Goal: Communication & Community: Answer question/provide support

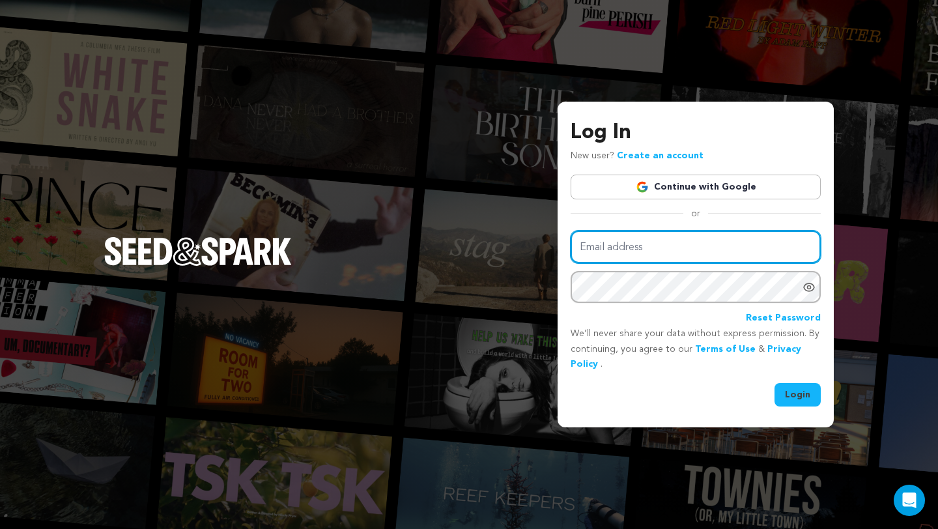
type input "[EMAIL_ADDRESS][DOMAIN_NAME]"
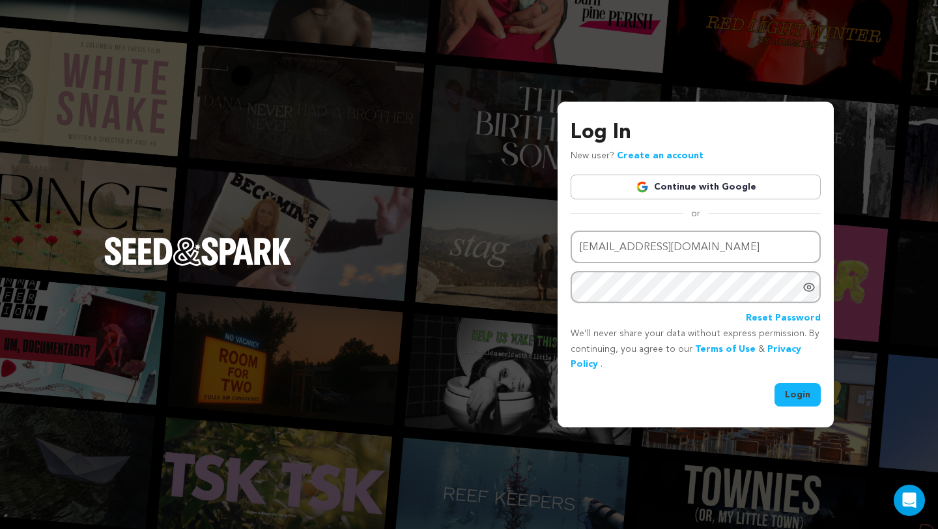
click at [800, 401] on button "Login" at bounding box center [798, 394] width 46 height 23
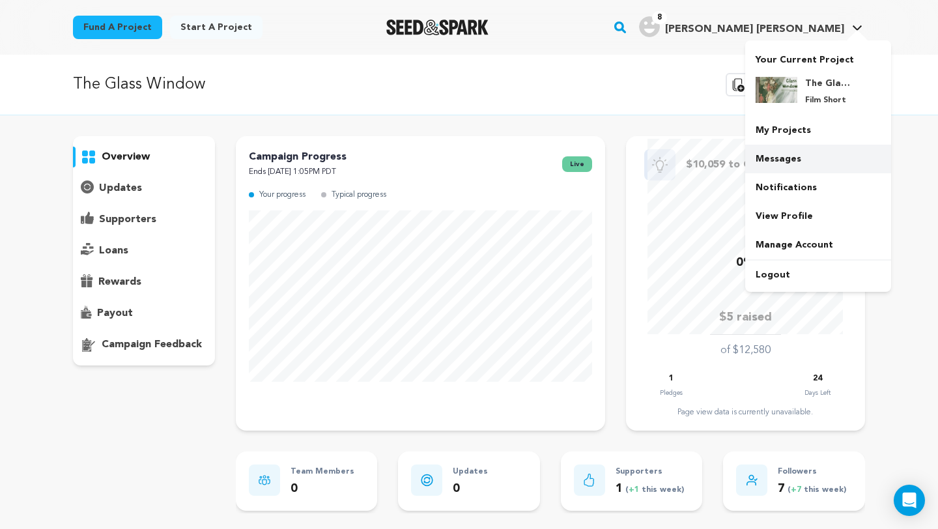
click at [768, 164] on link "Messages" at bounding box center [819, 159] width 146 height 29
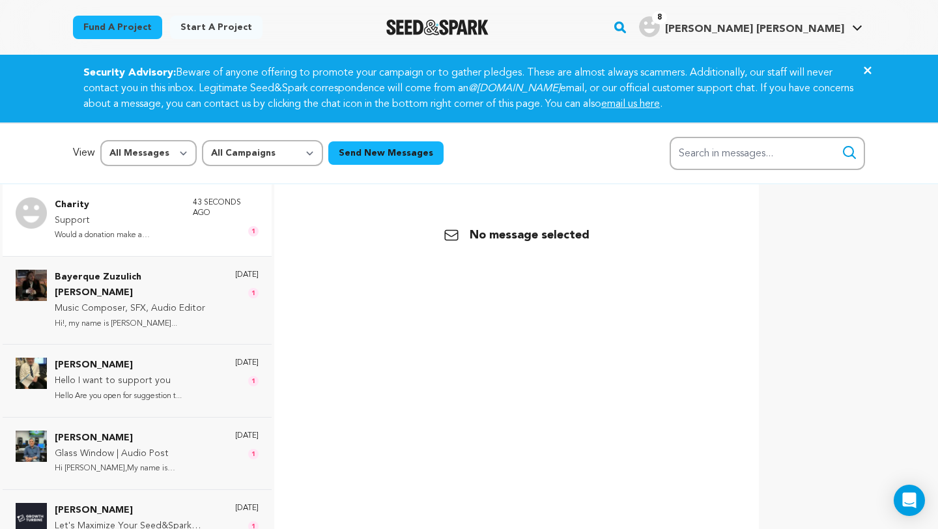
click at [220, 209] on p "43 seconds ago" at bounding box center [226, 207] width 66 height 21
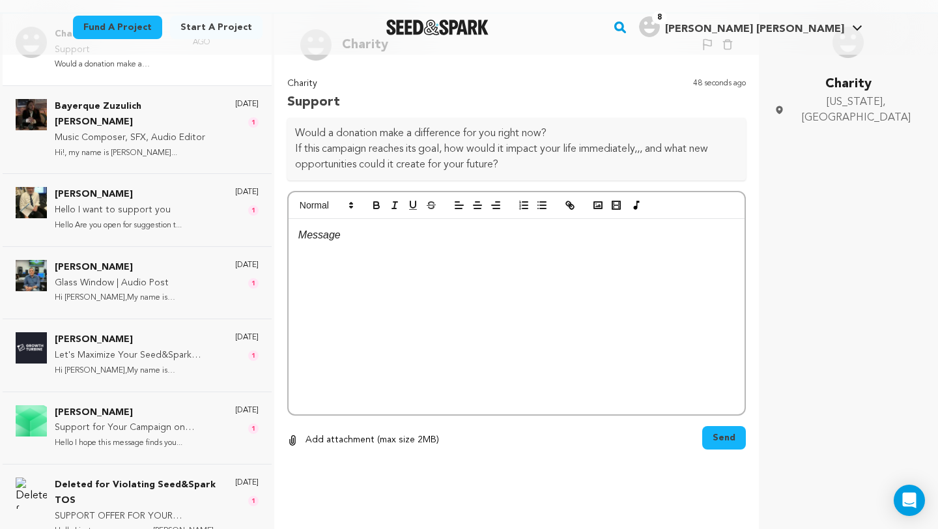
scroll to position [167, 0]
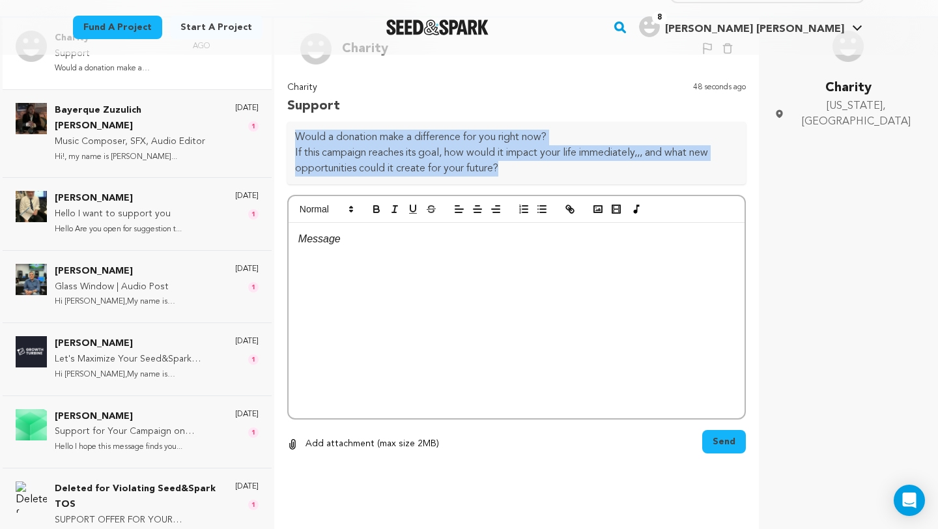
drag, startPoint x: 420, startPoint y: 156, endPoint x: 295, endPoint y: 124, distance: 128.3
click at [295, 124] on div "Would a donation make a difference for you right now? If this campaign reaches …" at bounding box center [516, 153] width 459 height 63
copy div "Would a donation make a difference for you right now? If this campaign reaches …"
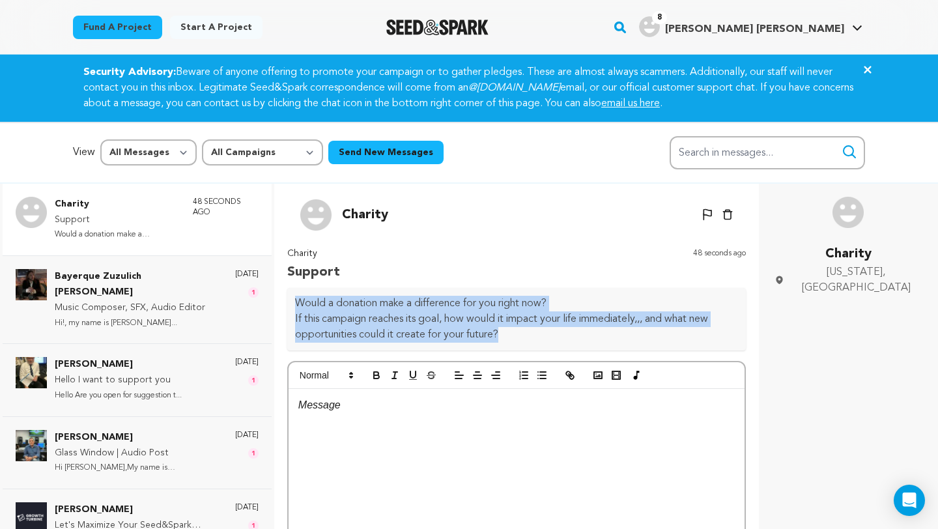
scroll to position [89, 0]
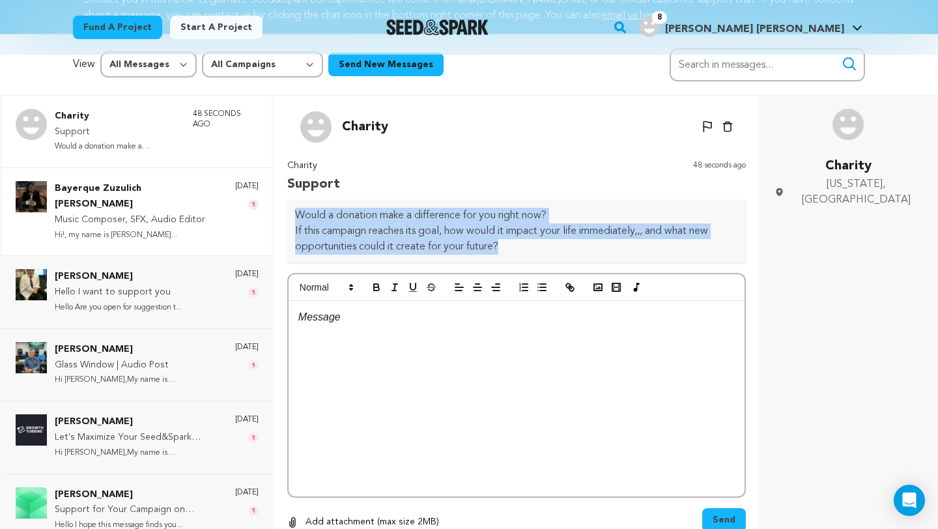
click at [197, 188] on p "Bayerque Zuzulich Duggan" at bounding box center [138, 196] width 167 height 31
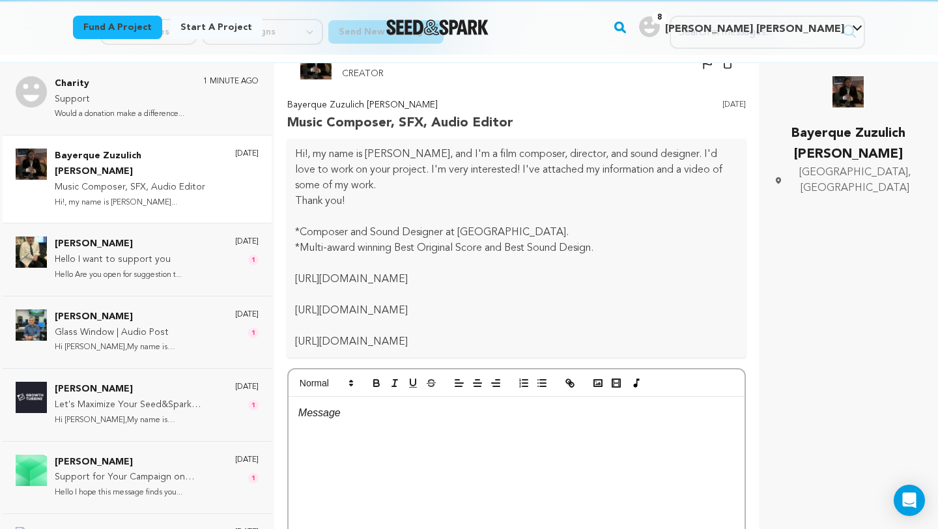
scroll to position [70, 0]
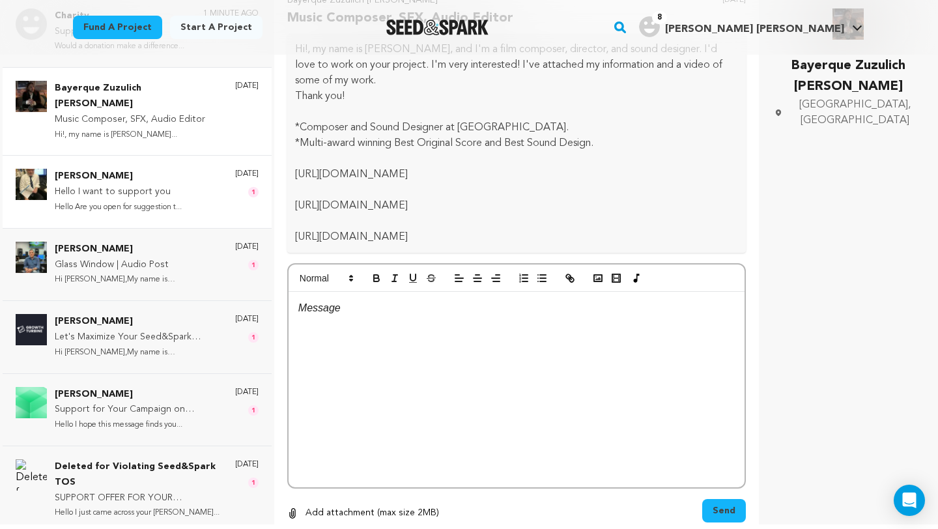
click at [184, 195] on div "Robert Hayes Hello I want to support you Hello Are you open for suggestion t...…" at bounding box center [137, 191] width 269 height 72
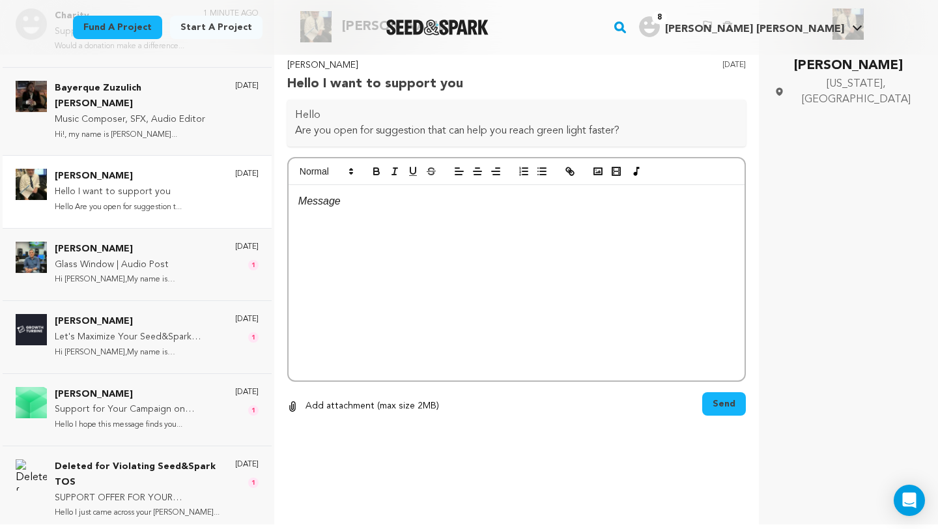
scroll to position [0, 0]
click at [190, 179] on div "Robert Hayes Hello I want to support you Hello Are you open for suggestion t...…" at bounding box center [157, 192] width 204 height 46
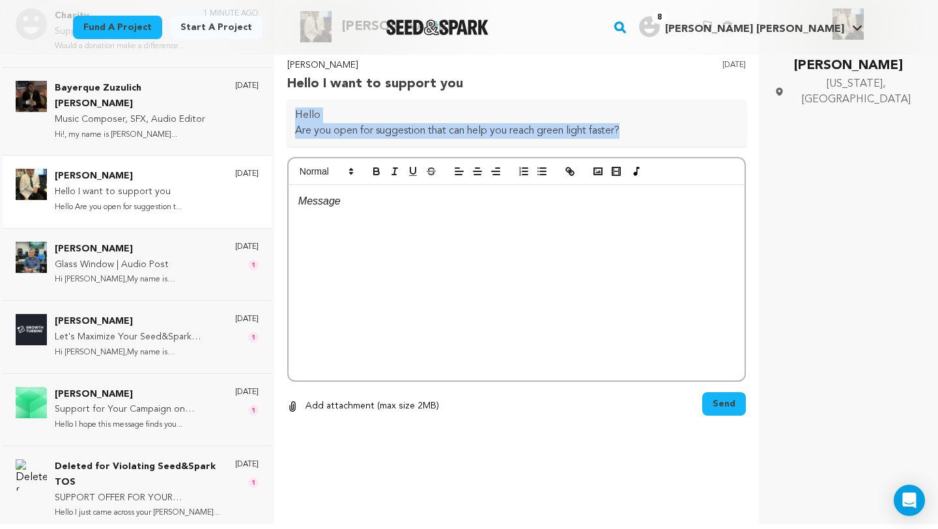
drag, startPoint x: 588, startPoint y: 121, endPoint x: 287, endPoint y: 112, distance: 301.9
click at [287, 112] on div "Robert Hayes Hello I want to support you 3 days ago Hello Are you open for sugg…" at bounding box center [516, 102] width 459 height 89
copy div "Hello Are you open for suggestion that can help you reach green light faster?"
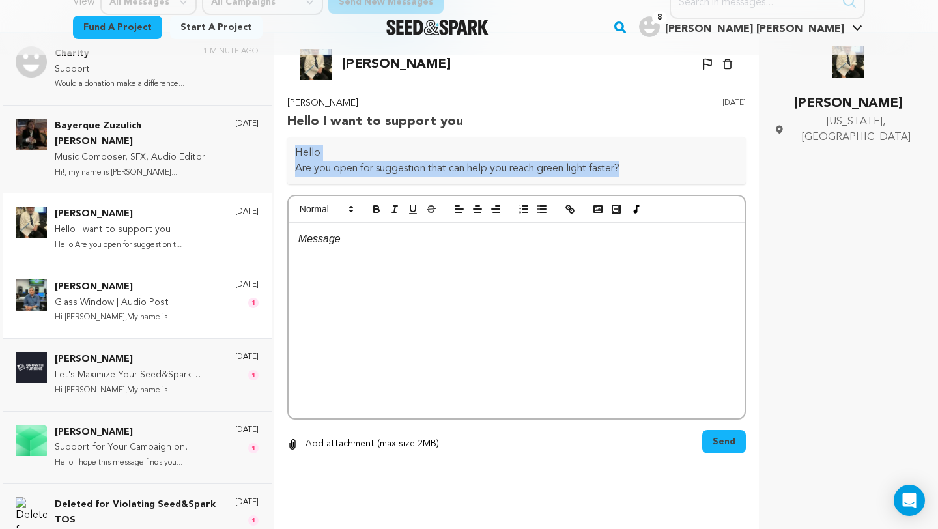
scroll to position [189, 0]
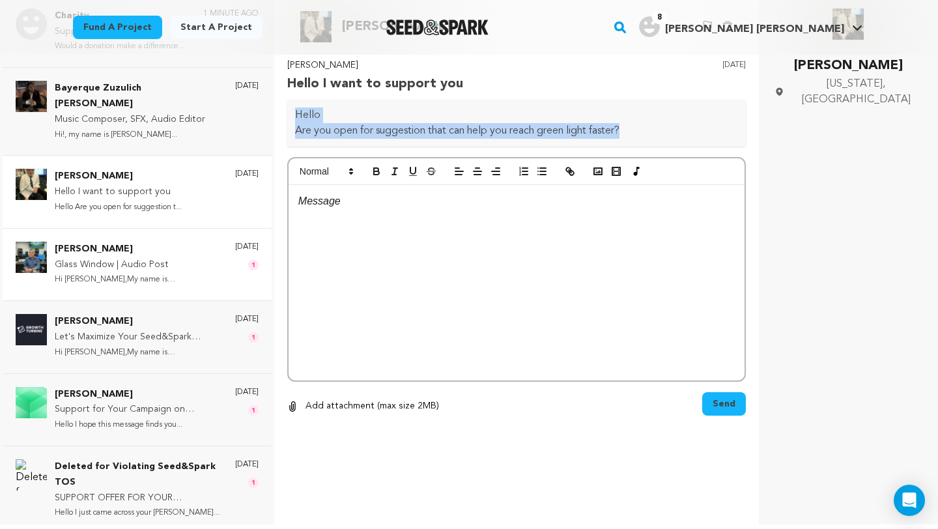
click at [178, 272] on p "Hi Annie,My name is Bob Pepek, I'm..." at bounding box center [138, 279] width 167 height 15
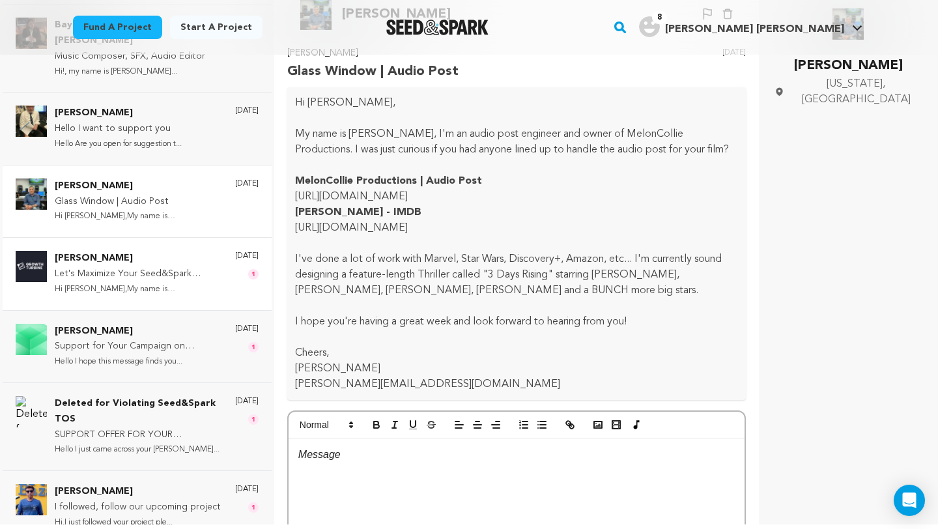
scroll to position [65, 0]
click at [191, 281] on p "Hi Annie,My name is Kaleb, a Market..." at bounding box center [138, 288] width 167 height 15
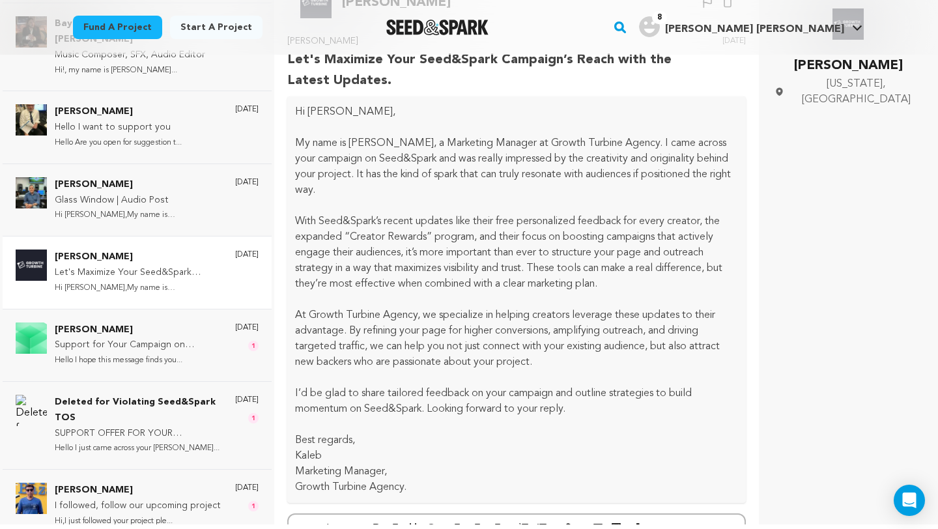
scroll to position [23, 0]
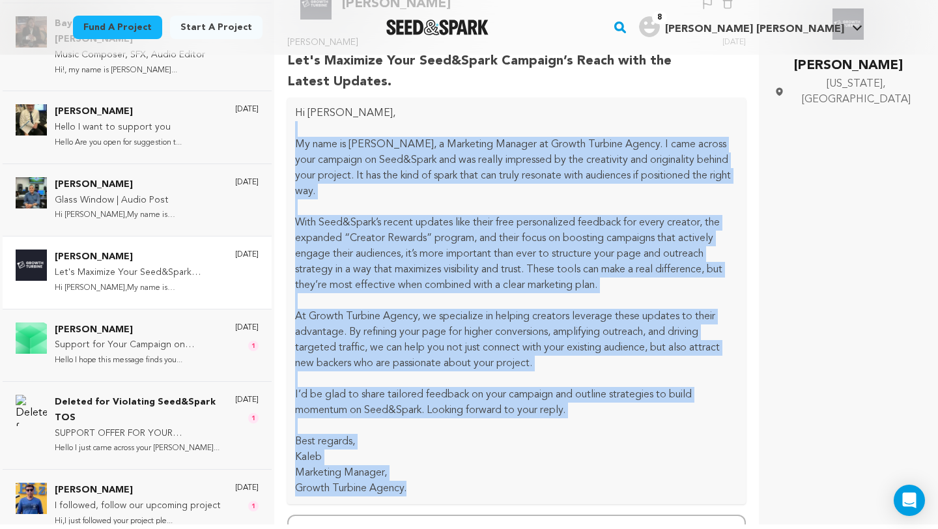
drag, startPoint x: 394, startPoint y: 420, endPoint x: 299, endPoint y: 114, distance: 320.7
click at [299, 114] on div "Hi Annie, My name is Kaleb, a Marketing Manager at Growth Turbine Agency. I cam…" at bounding box center [516, 301] width 459 height 407
copy div "My name is Kaleb, a Marketing Manager at Growth Turbine Agency. I came across y…"
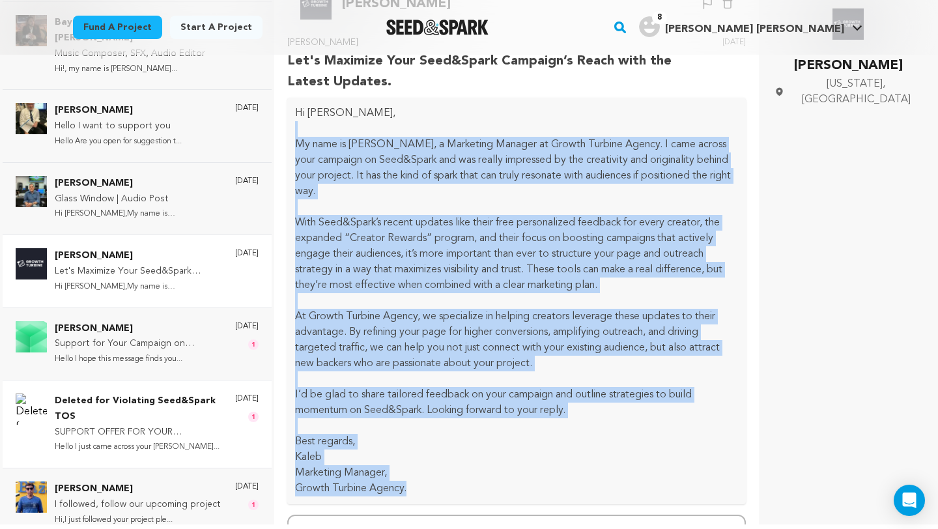
click at [141, 394] on p "Deleted for Violating Seed&Spark TOS" at bounding box center [138, 409] width 167 height 31
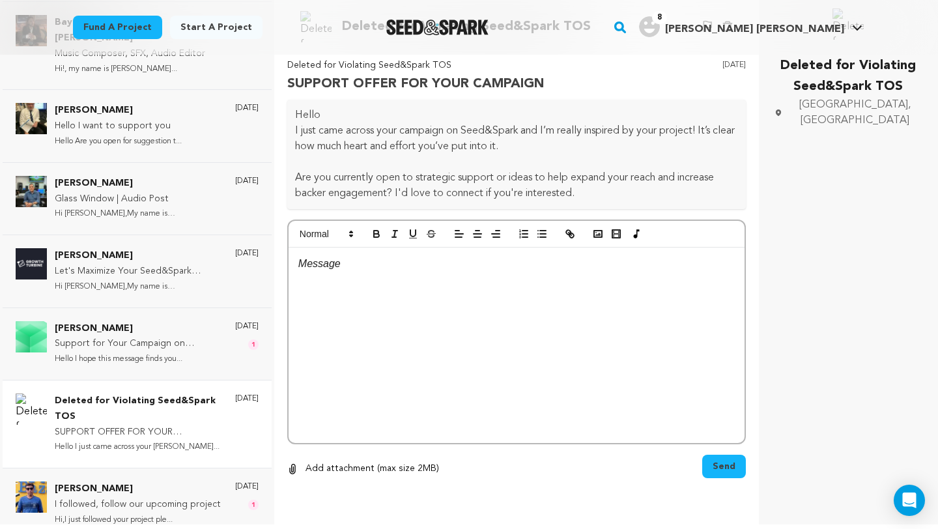
scroll to position [0, 0]
click at [139, 497] on p "I followed, follow our upcoming project" at bounding box center [138, 505] width 166 height 16
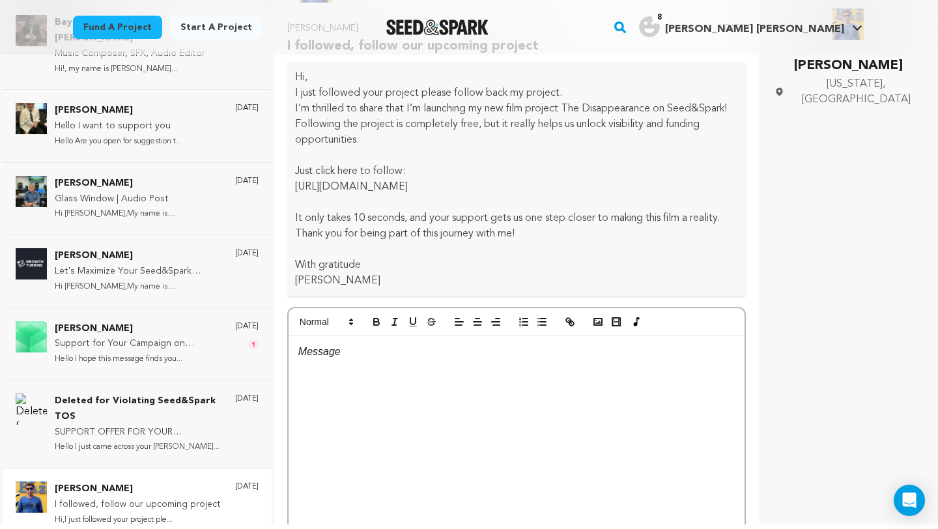
scroll to position [35, 0]
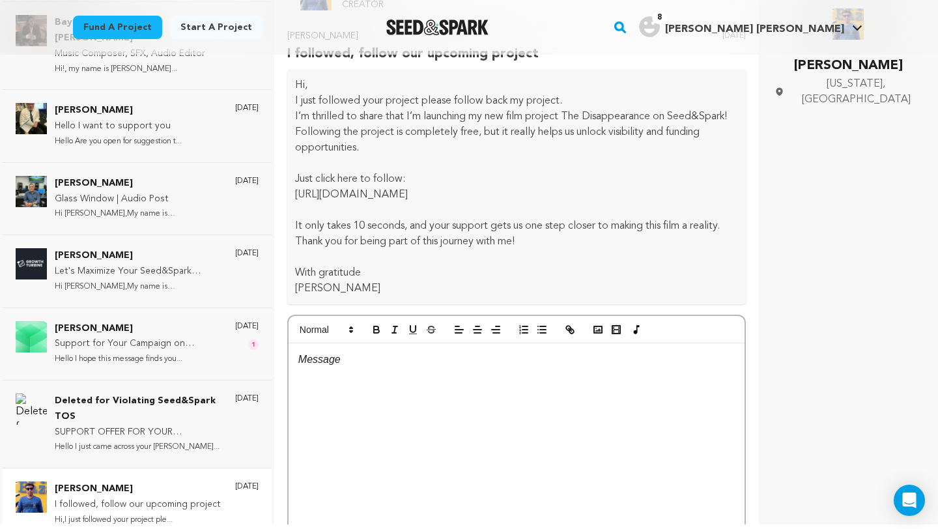
drag, startPoint x: 364, startPoint y: 254, endPoint x: 295, endPoint y: 83, distance: 184.4
click at [295, 83] on div "Hi, I just followed your project please follow back my project. I’m thrilled to…" at bounding box center [516, 187] width 459 height 235
copy div "Hi, I just followed your project please follow back my project. I’m thrilled to…"
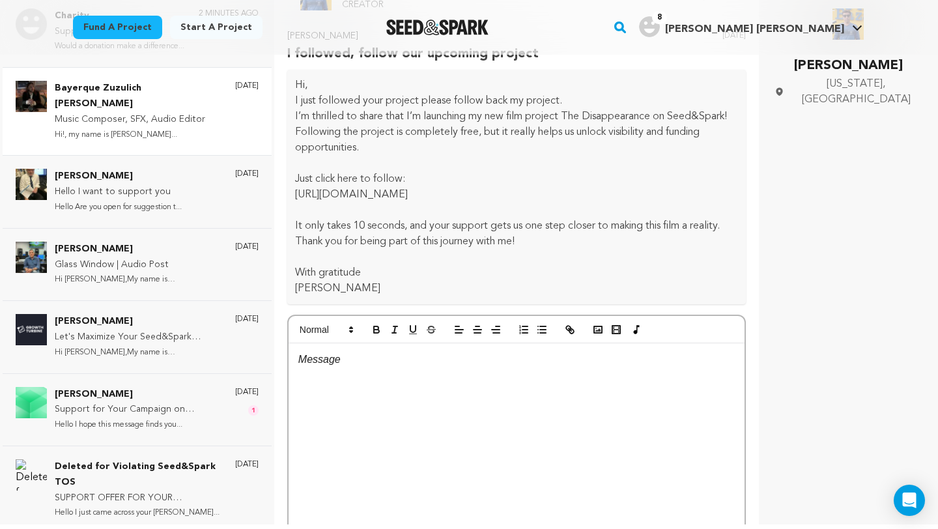
scroll to position [0, 0]
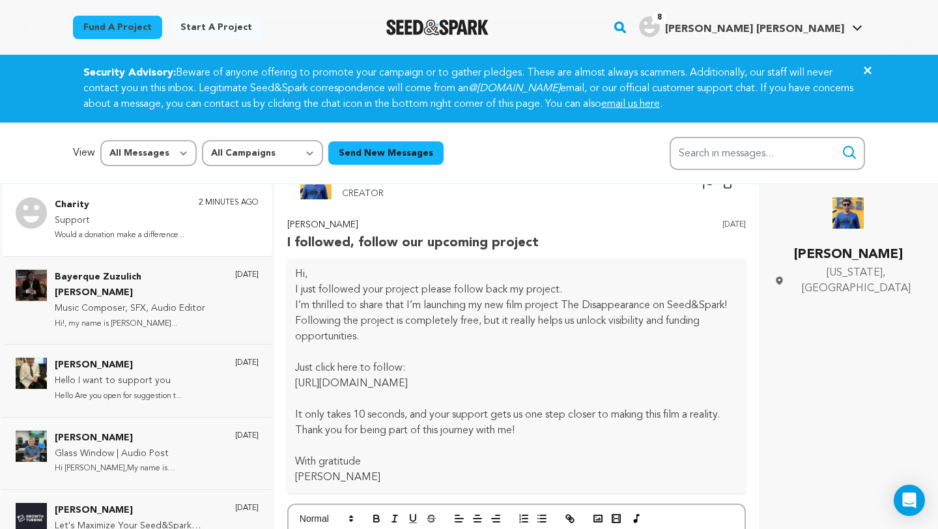
click at [117, 228] on p "Would a donation make a difference..." at bounding box center [120, 235] width 130 height 15
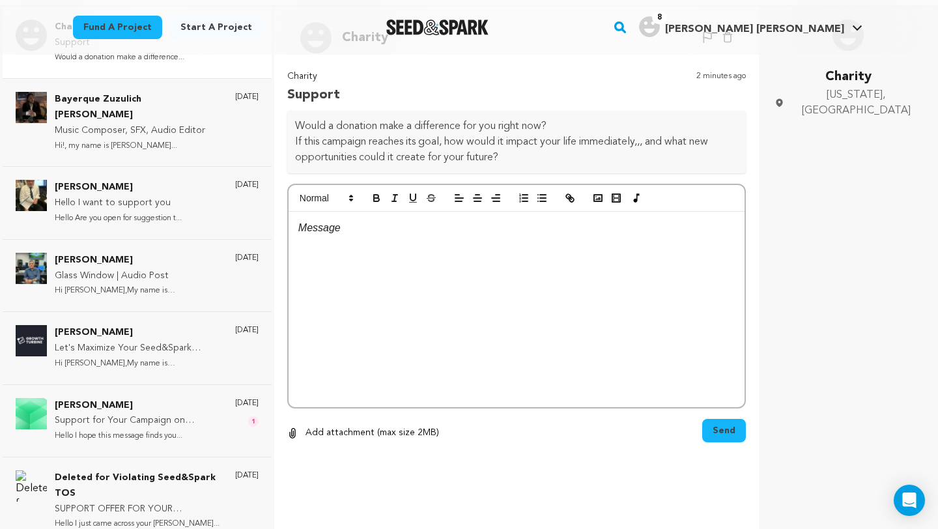
scroll to position [189, 0]
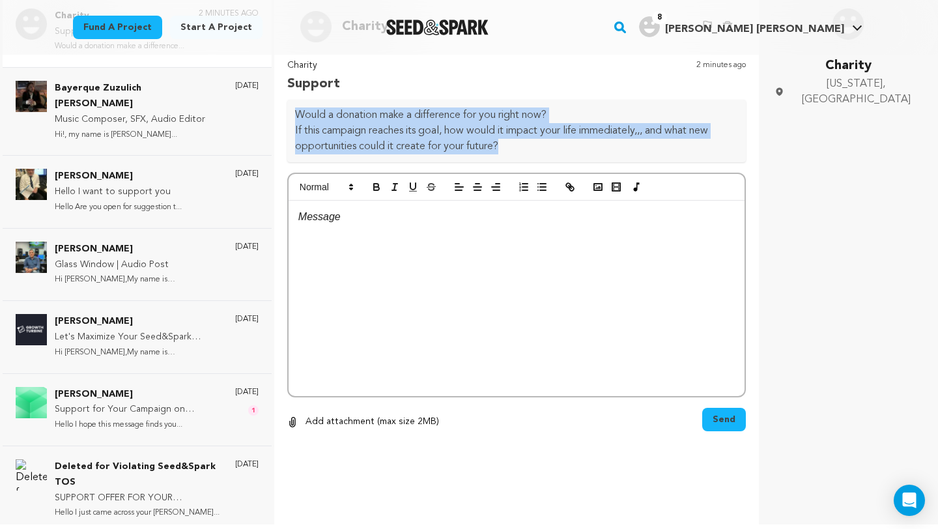
drag, startPoint x: 428, startPoint y: 136, endPoint x: 294, endPoint y: 106, distance: 137.6
click at [294, 106] on div "Would a donation make a difference for you right now? If this campaign reaches …" at bounding box center [516, 131] width 459 height 63
copy div "Would a donation make a difference for you right now? If this campaign reaches …"
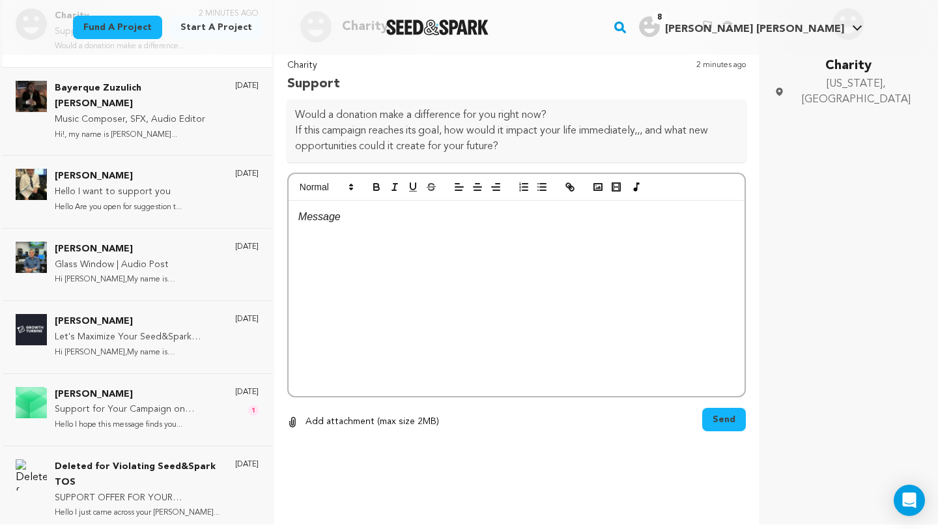
click at [341, 212] on p at bounding box center [516, 217] width 437 height 17
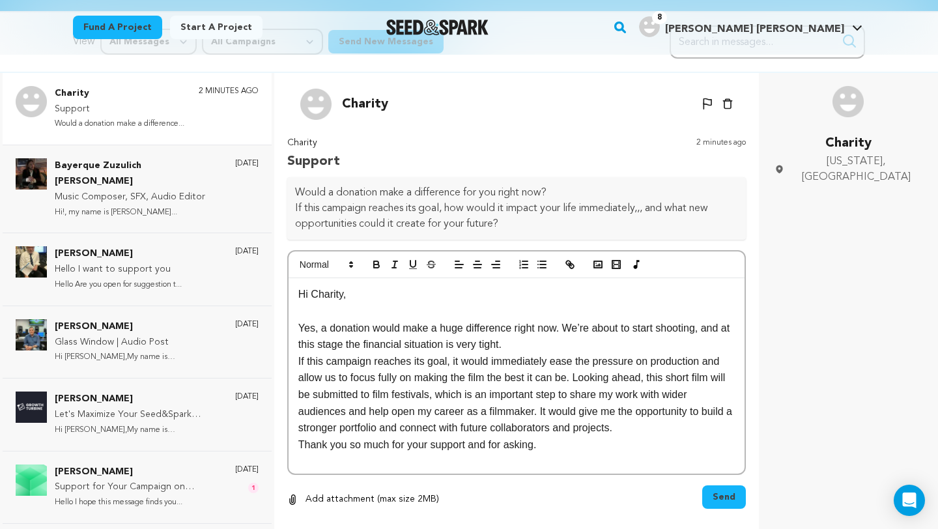
scroll to position [0, 0]
click at [551, 339] on p "Yes, a donation would make a huge difference right now. We’re about to start sh…" at bounding box center [516, 336] width 437 height 33
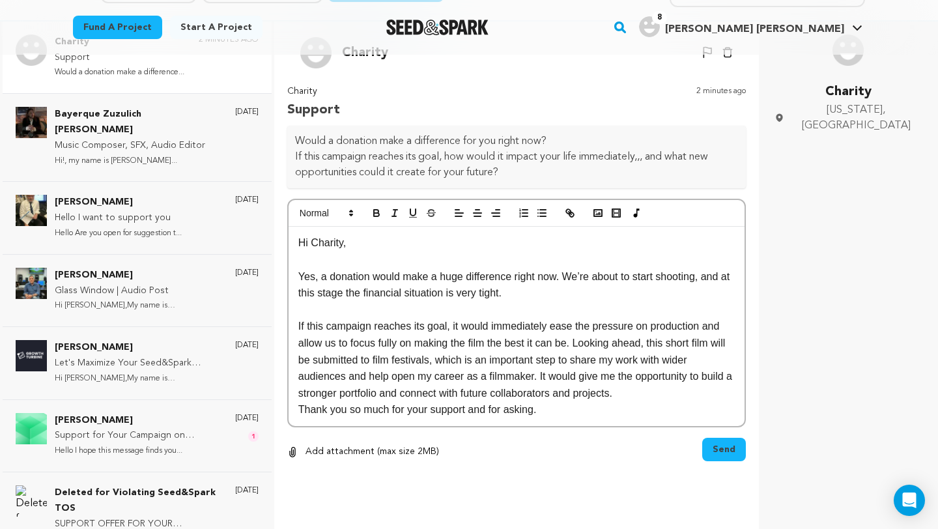
scroll to position [166, 0]
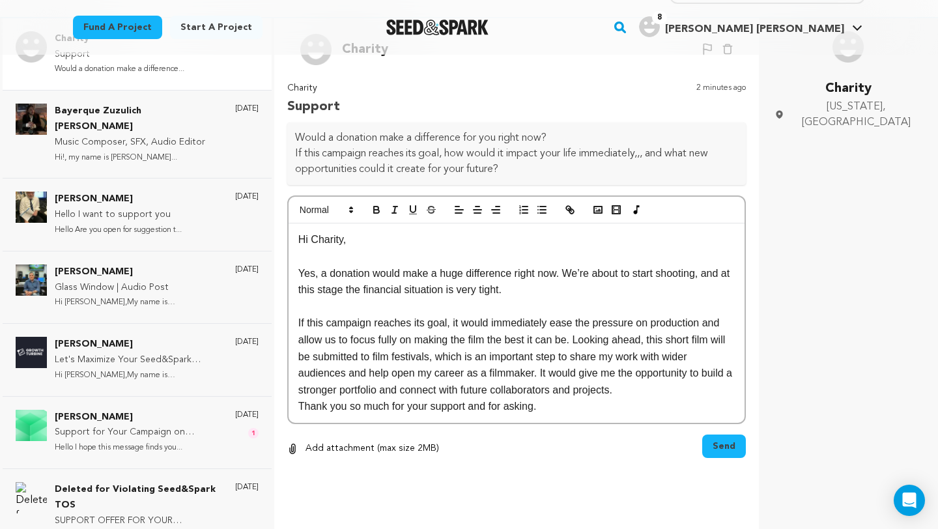
click at [647, 379] on p "If this campaign reaches its goal, it would immediately ease the pressure on pr…" at bounding box center [516, 356] width 437 height 83
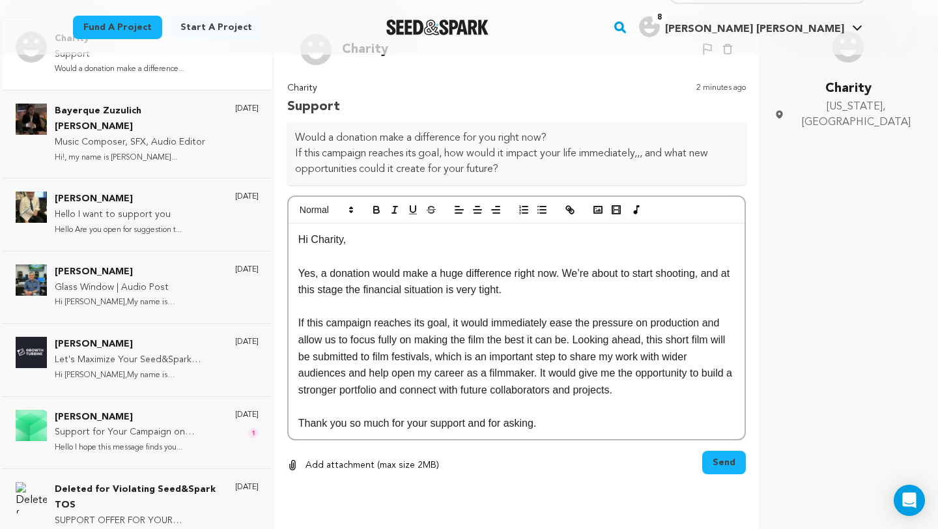
scroll to position [189, 0]
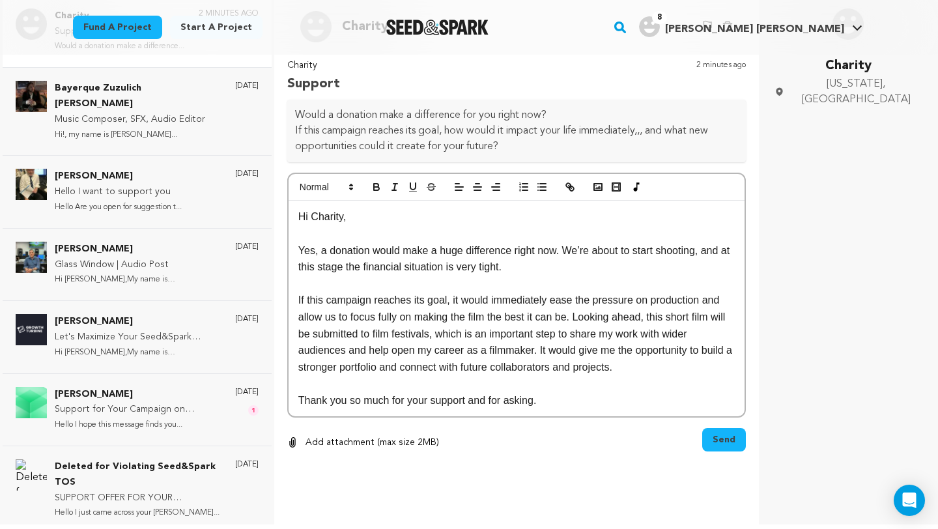
click at [558, 392] on p "Thank you so much for your support and for asking." at bounding box center [516, 400] width 437 height 17
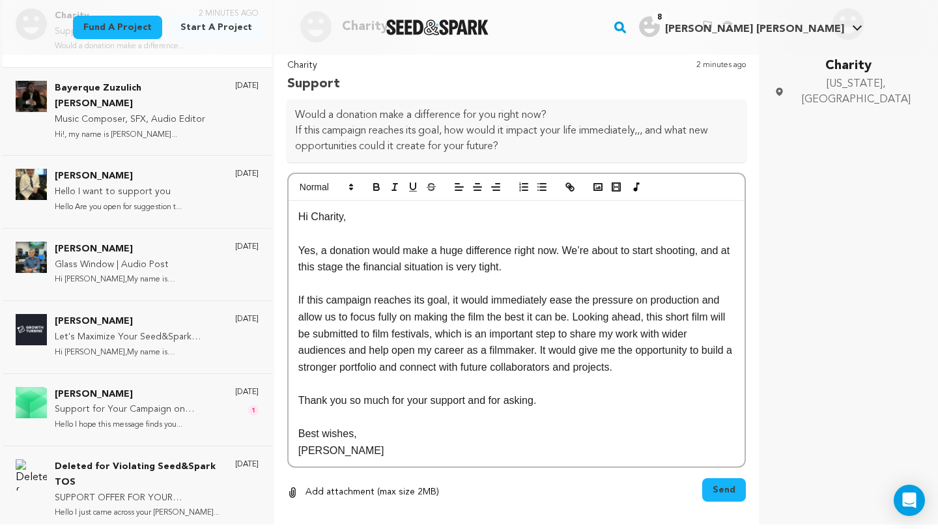
click at [720, 485] on button "Send" at bounding box center [725, 489] width 44 height 23
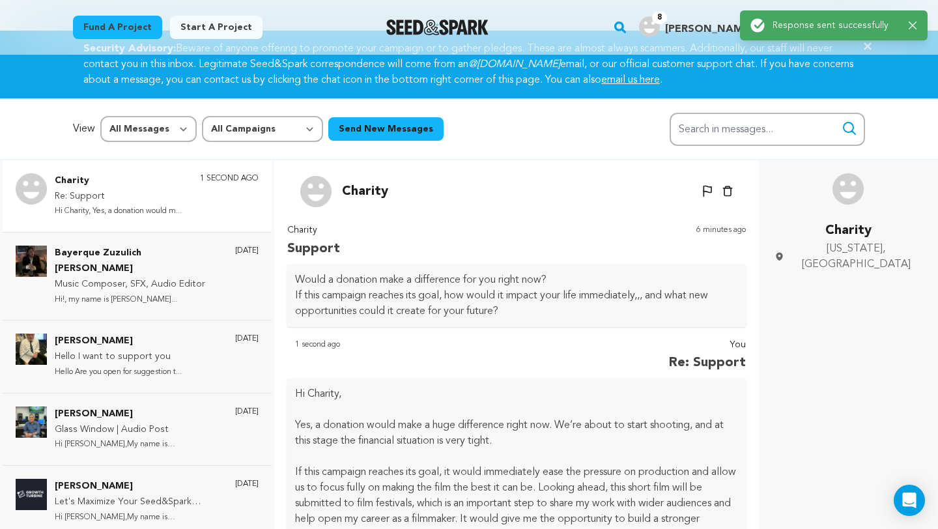
scroll to position [1, 0]
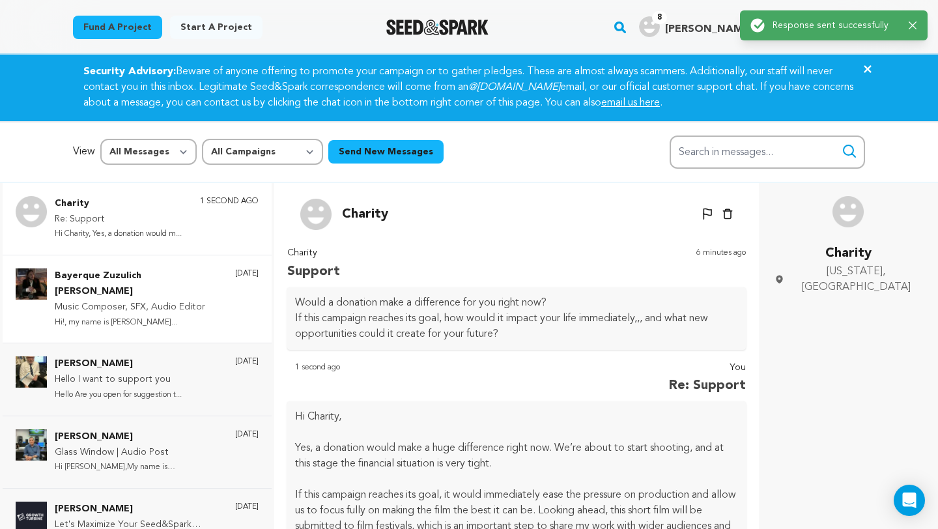
click at [173, 300] on p "Music Composer, SFX, Audio Editor" at bounding box center [138, 308] width 167 height 16
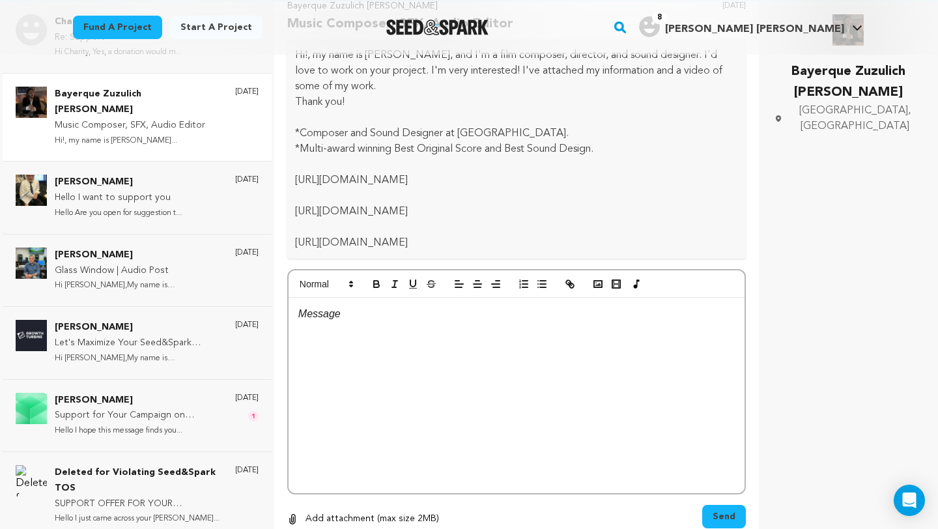
scroll to position [189, 0]
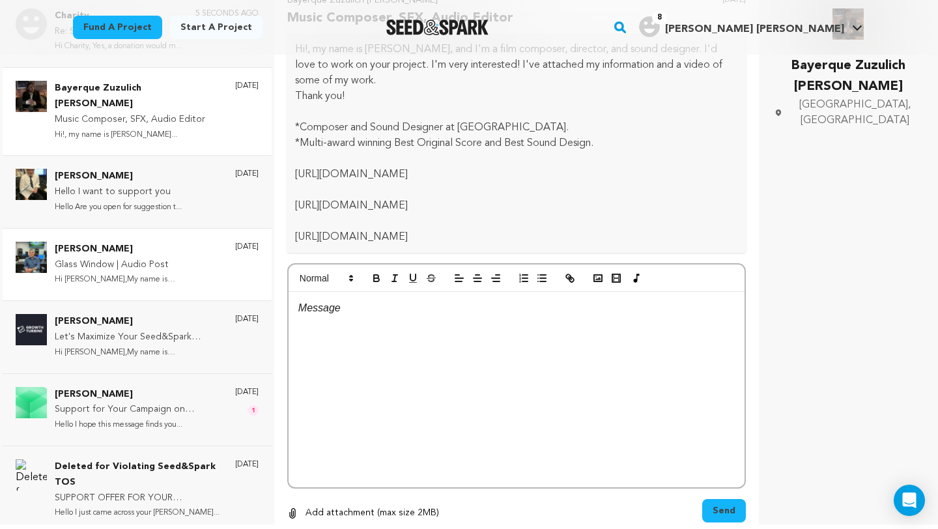
click at [151, 272] on p "Hi Annie,My name is Bob Pepek, I'm..." at bounding box center [138, 279] width 167 height 15
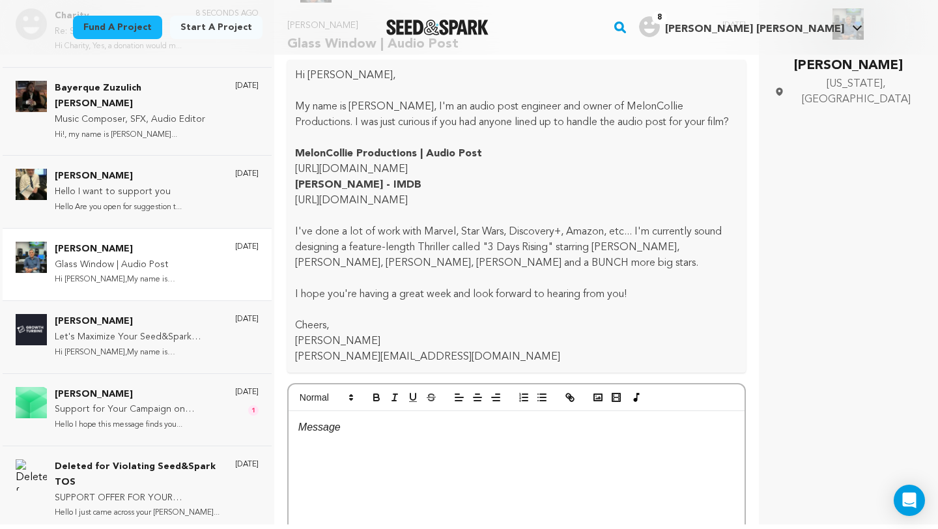
scroll to position [0, 0]
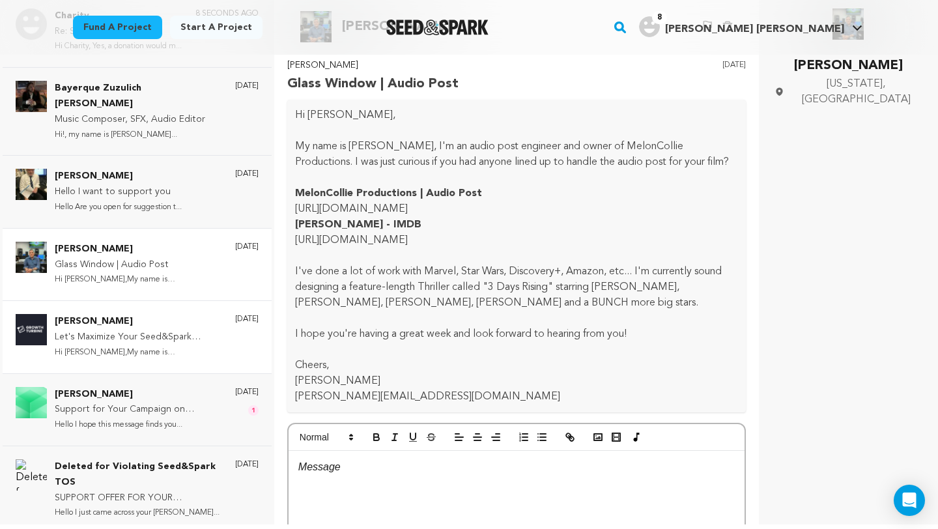
click at [169, 330] on p "Let's Maximize Your Seed&Spark Campaign’s Reach with the Latest Updates." at bounding box center [138, 338] width 167 height 16
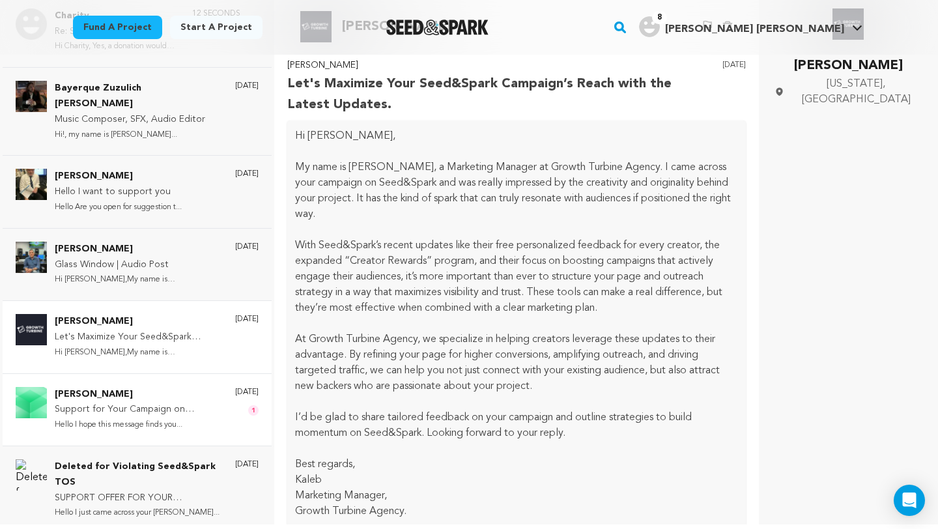
click at [153, 402] on p "Support for Your Campaign on Seed&Spark" at bounding box center [138, 410] width 167 height 16
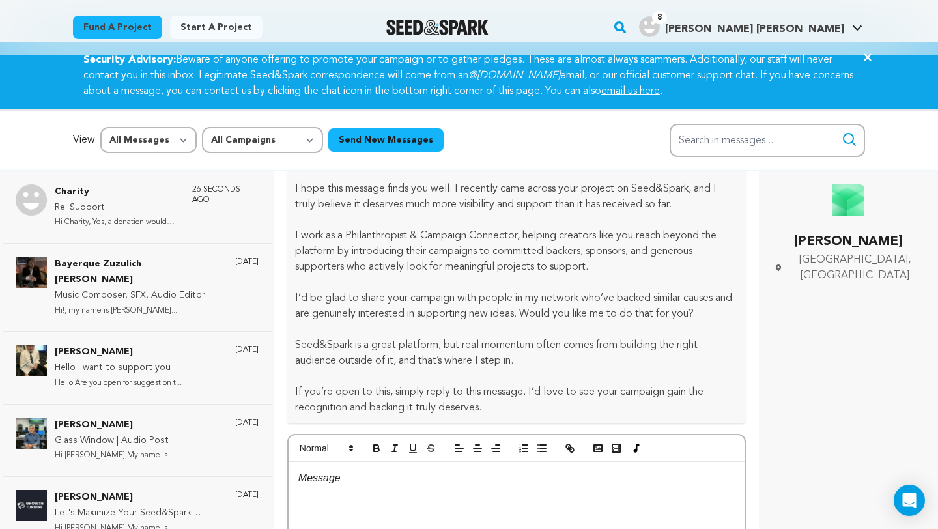
scroll to position [14, 0]
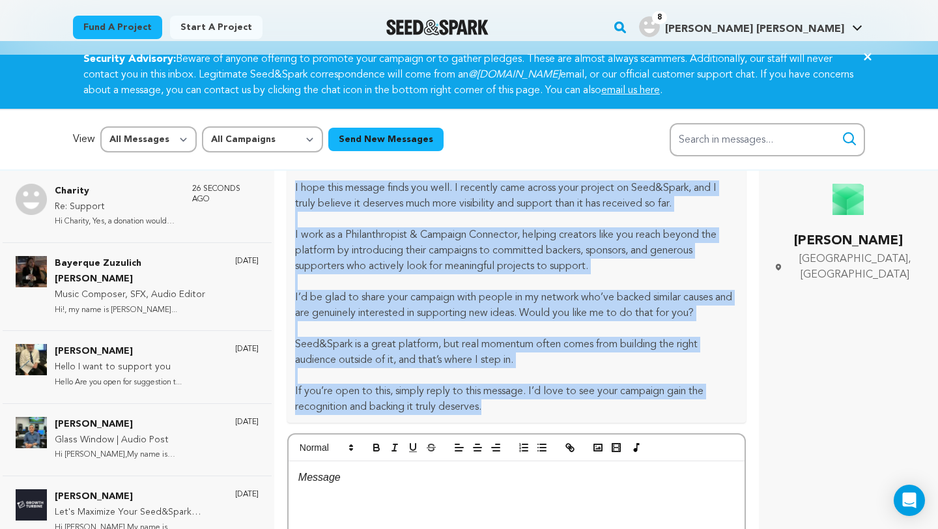
drag, startPoint x: 399, startPoint y: 368, endPoint x: 296, endPoint y: 179, distance: 215.2
click at [296, 179] on div "Hello I hope this message finds you well. I recently came across your project o…" at bounding box center [516, 282] width 459 height 282
copy div "I hope this message finds you well. I recently came across your project on Seed…"
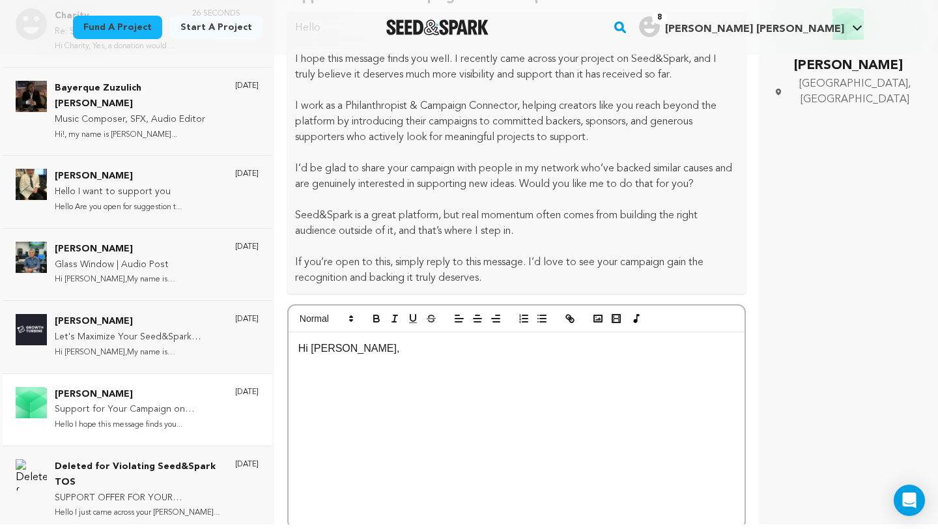
scroll to position [0, 0]
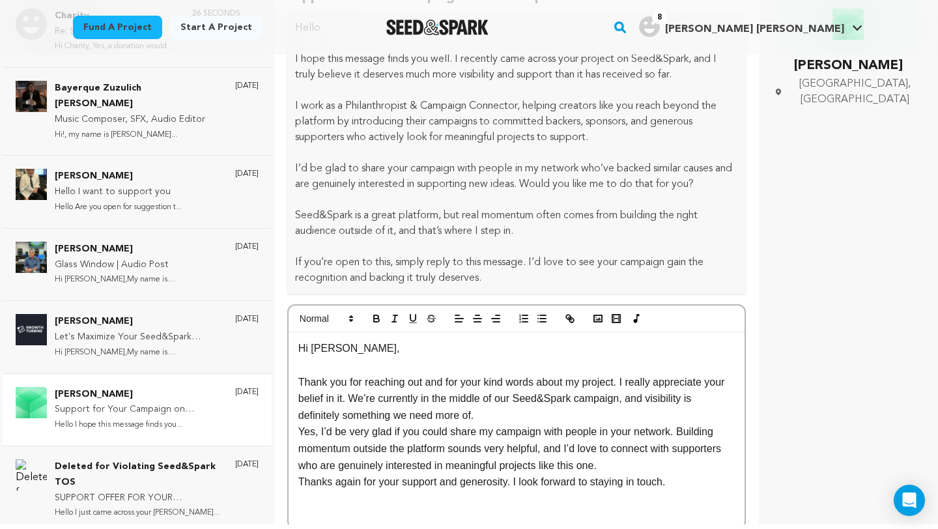
click at [495, 374] on p "Thank you for reaching out and for your kind words about my project. I really a…" at bounding box center [516, 399] width 437 height 50
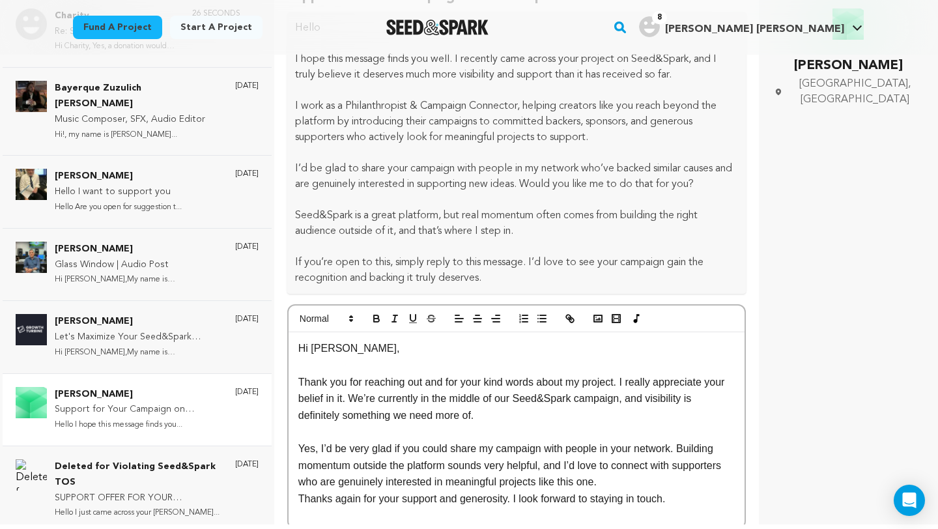
click at [625, 447] on p "Yes, I’d be very glad if you could share my campaign with people in your networ…" at bounding box center [516, 466] width 437 height 50
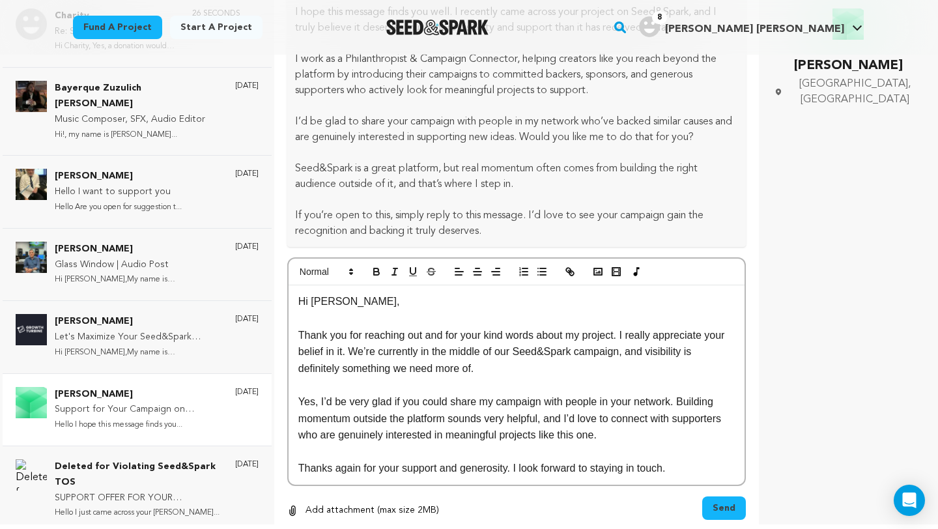
scroll to position [135, 0]
click at [710, 459] on p "Thanks again for your support and generosity. I look forward to staying in touc…" at bounding box center [516, 467] width 437 height 17
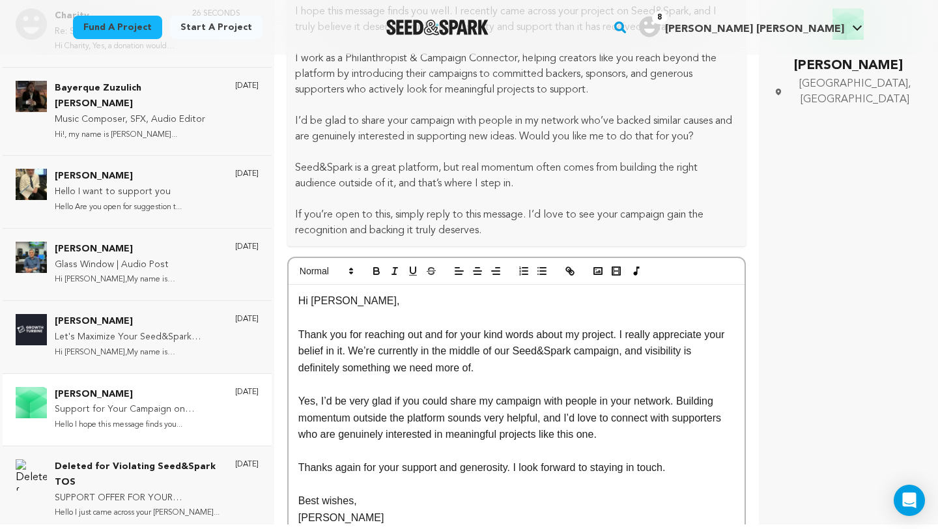
click at [667, 459] on p "Thanks again for your support and generosity. I look forward to staying in touc…" at bounding box center [516, 467] width 437 height 17
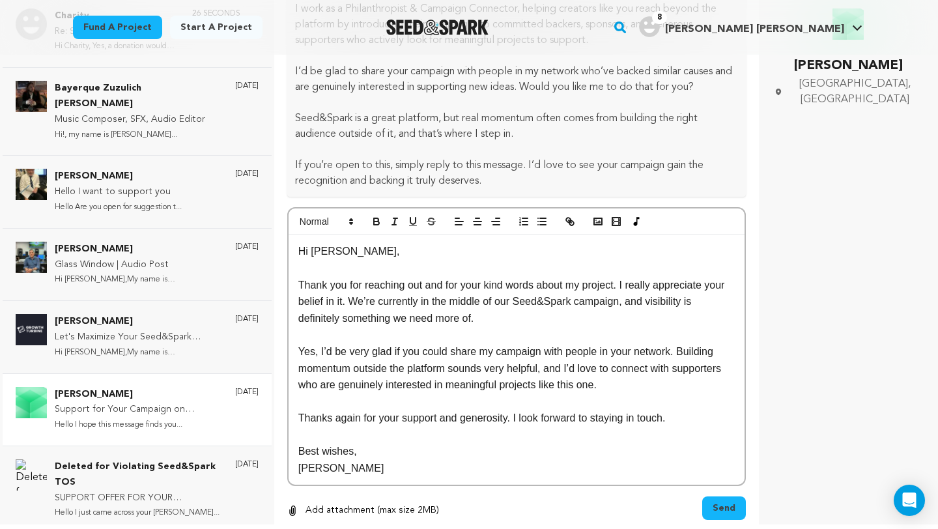
scroll to position [188, 0]
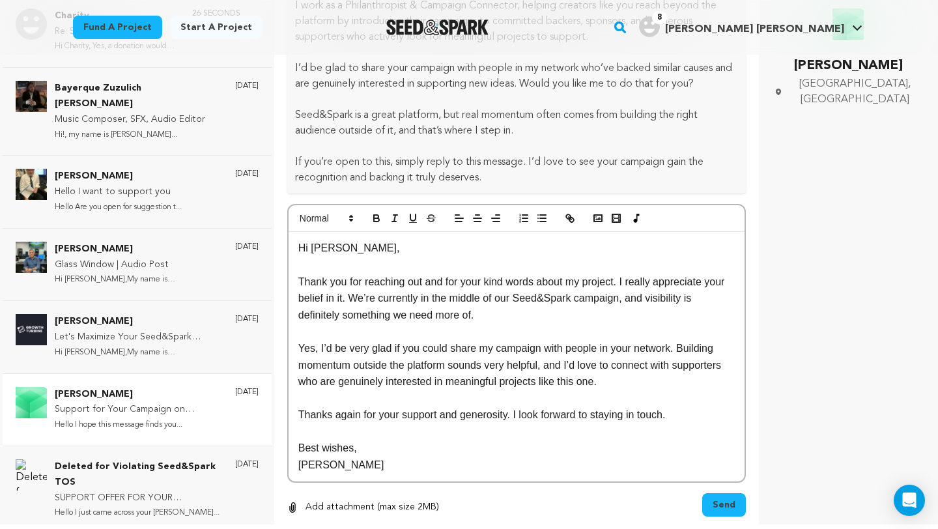
click at [715, 499] on span "Send" at bounding box center [724, 505] width 23 height 13
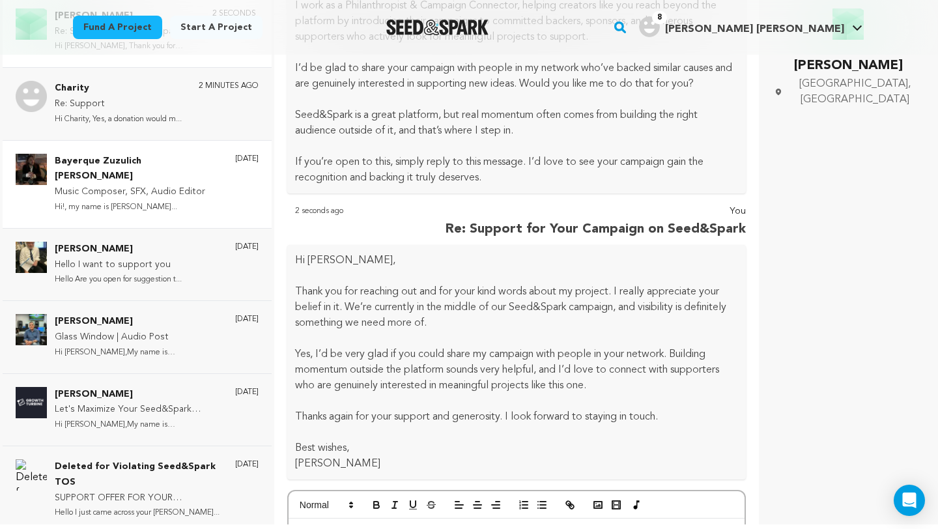
scroll to position [0, 0]
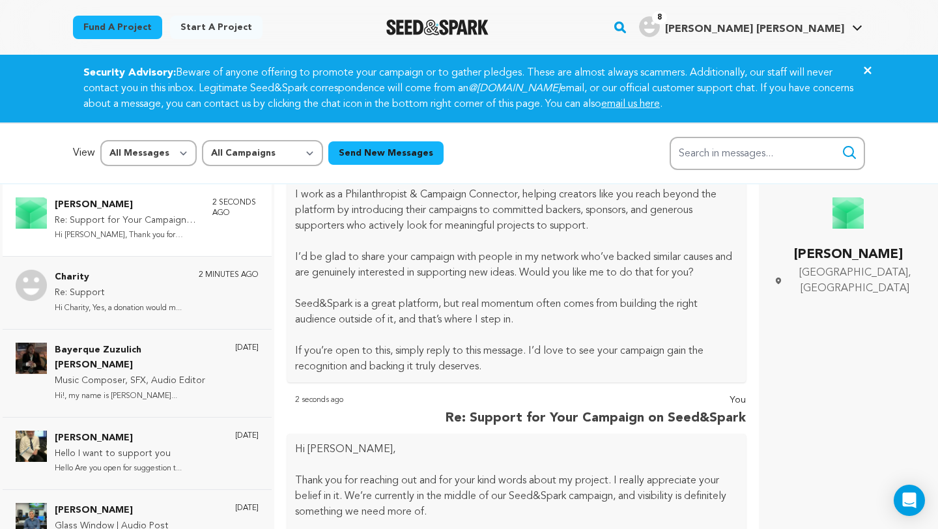
click at [176, 214] on p "Re: Support for Your Campaign on Seed&Spark" at bounding box center [127, 221] width 145 height 16
